Goal: Check status

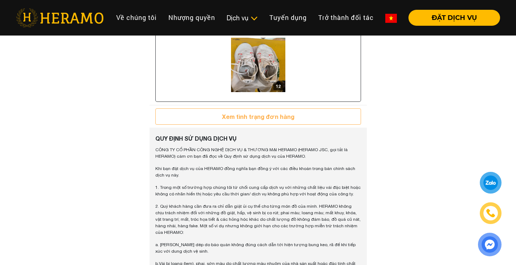
scroll to position [543, 0]
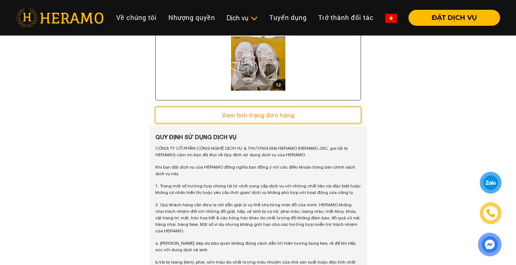
click at [274, 123] on button "Xem tình trạng đơn hàng" at bounding box center [258, 115] width 206 height 16
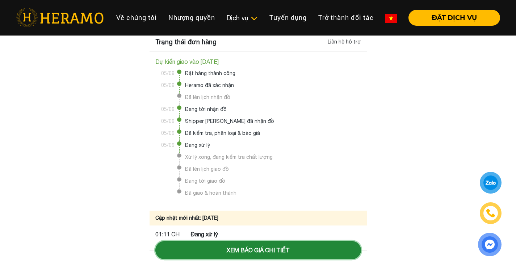
click at [291, 252] on button "Xem báo giá chi tiết" at bounding box center [258, 250] width 206 height 18
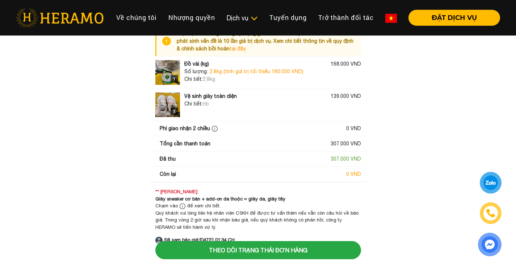
scroll to position [30, 0]
